Goal: Task Accomplishment & Management: Manage account settings

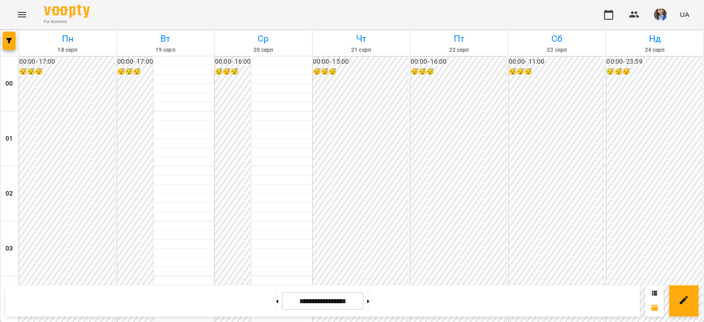
scroll to position [963, 0]
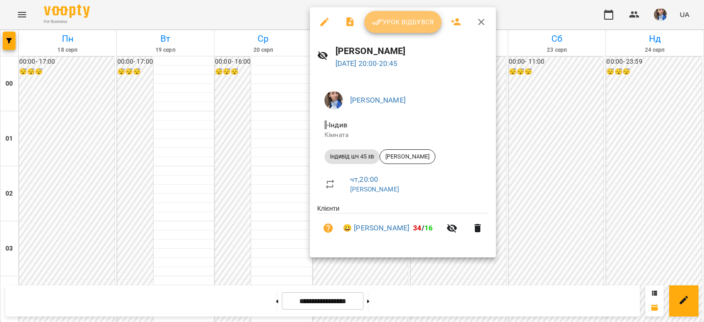
click at [412, 27] on span "Урок відбувся" at bounding box center [403, 22] width 62 height 11
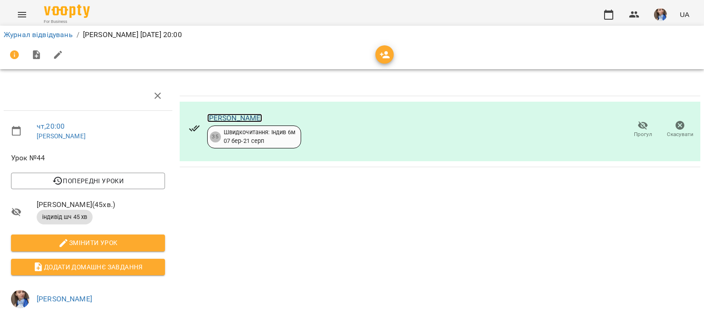
click at [231, 114] on link "[PERSON_NAME]" at bounding box center [234, 118] width 55 height 9
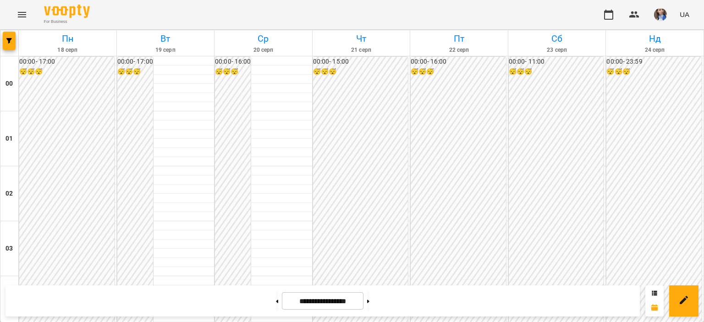
scroll to position [825, 0]
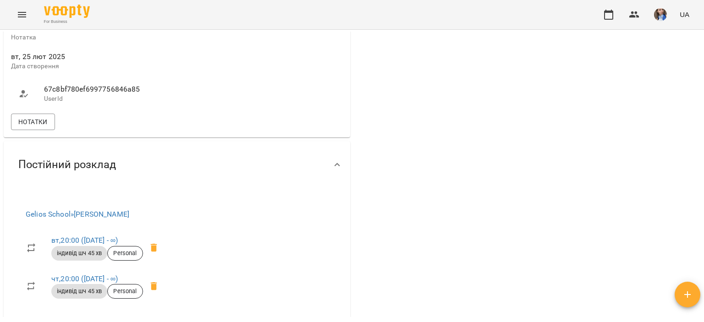
scroll to position [504, 0]
